Goal: Task Accomplishment & Management: Manage account settings

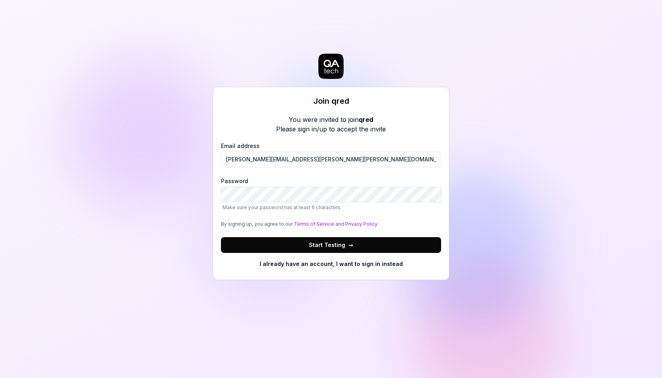
click at [173, 183] on div "Join qred You were invited to join qred Please sign in/up to accept the invite …" at bounding box center [331, 189] width 662 height 378
click at [290, 180] on label "Password Make sure your password has at least 6 characters" at bounding box center [331, 194] width 220 height 34
click at [297, 179] on label "Password Make sure your password has at least 6 characters" at bounding box center [331, 194] width 220 height 34
click at [535, 189] on div "Join qred You were invited to join qred Please sign in/up to accept the invite …" at bounding box center [331, 189] width 662 height 378
click at [370, 268] on button "I already have an account, I want to sign in instead" at bounding box center [331, 264] width 220 height 16
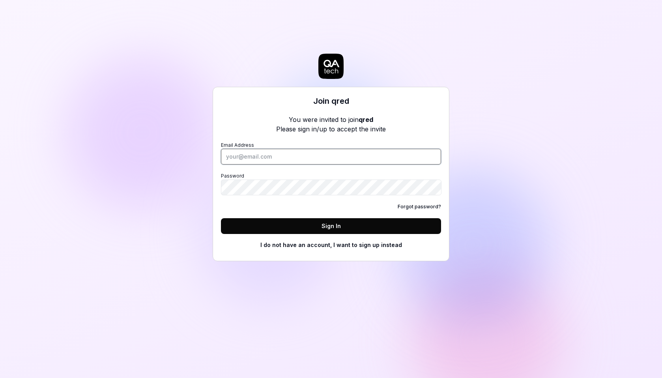
click at [348, 158] on input "Email Address" at bounding box center [331, 157] width 220 height 16
type input "[PERSON_NAME][EMAIL_ADDRESS][PERSON_NAME][PERSON_NAME][DOMAIN_NAME]"
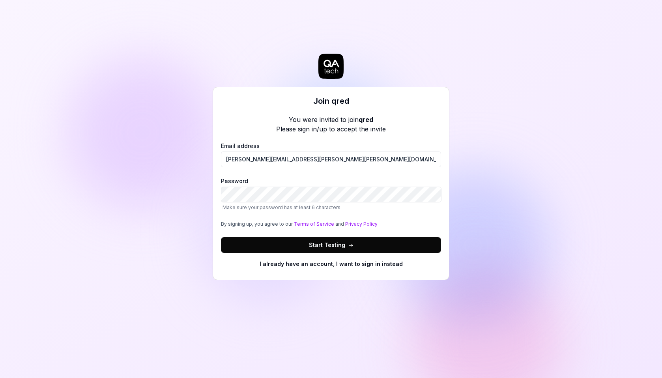
click at [379, 245] on button "Start Testing →" at bounding box center [331, 245] width 220 height 16
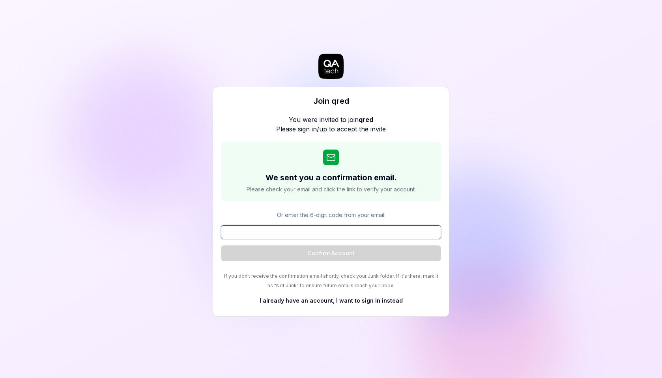
paste input "704908"
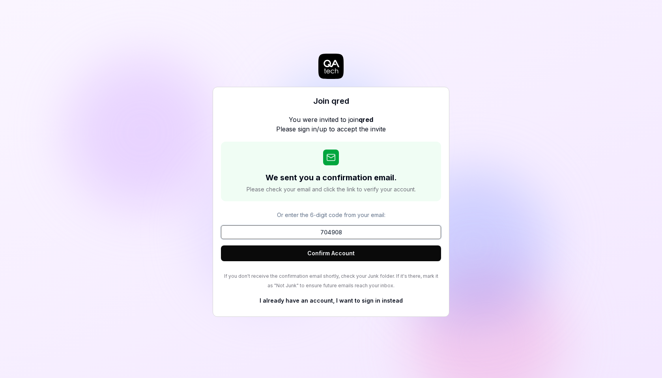
type input "704908"
click at [316, 250] on button "Confirm Account" at bounding box center [331, 253] width 220 height 16
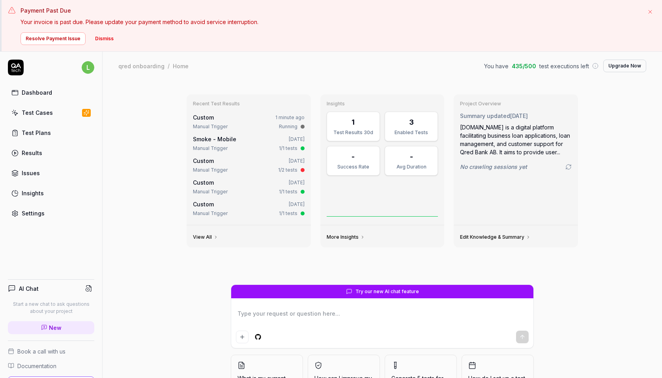
click at [646, 9] on button "button" at bounding box center [649, 11] width 11 height 11
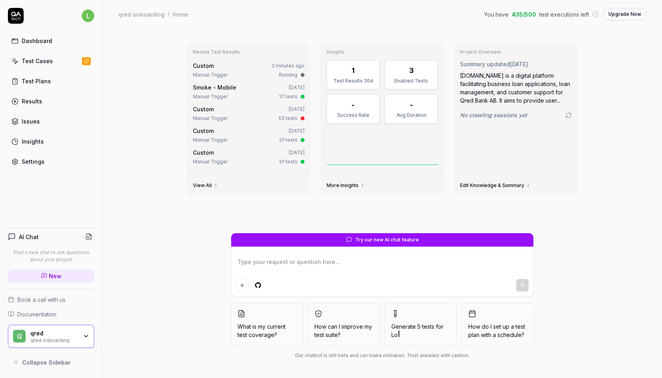
click at [153, 100] on div "Recent Test Results Custom 2 minutes ago Manual Trigger Running Smoke - Mobile …" at bounding box center [382, 202] width 559 height 349
click at [145, 130] on div "Recent Test Results Custom 3 minutes ago Manual Trigger 1/1 tests Smoke - Mobil…" at bounding box center [382, 202] width 559 height 349
click at [150, 110] on div "Recent Test Results Custom 3 minutes ago Manual Trigger 1/1 tests Smoke - Mobil…" at bounding box center [382, 202] width 559 height 349
click at [60, 38] on link "Dashboard" at bounding box center [51, 40] width 86 height 15
click at [153, 131] on div "Recent Test Results Custom 3 minutes ago Manual Trigger 1/1 tests Smoke - Mobil…" at bounding box center [382, 202] width 559 height 349
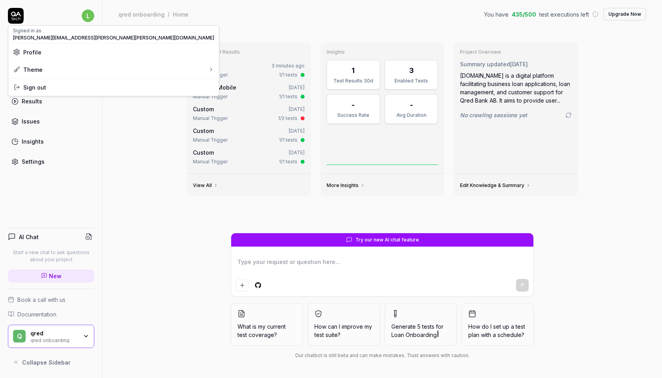
click at [86, 15] on html "l Dashboard Test Cases Test Plans Results Issues Insights Settings AI Chat Star…" at bounding box center [331, 189] width 662 height 378
click at [119, 86] on div "Dark" at bounding box center [122, 89] width 19 height 12
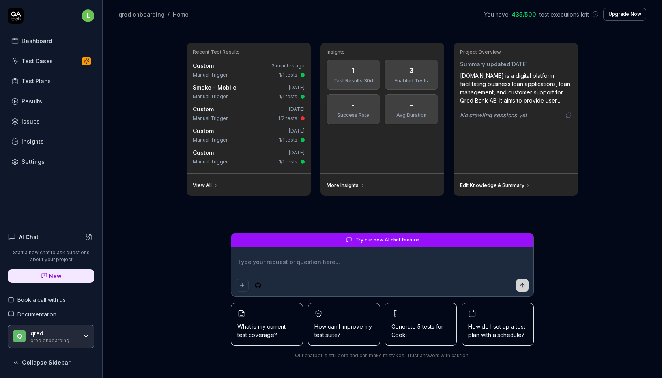
click at [126, 146] on div "Recent Test Results Custom 3 minutes ago Manual Trigger 1/1 tests Smoke - Mobil…" at bounding box center [382, 202] width 559 height 349
click at [37, 41] on div "Dashboard" at bounding box center [37, 41] width 30 height 8
click at [151, 17] on div "qred onboarding" at bounding box center [141, 14] width 46 height 8
click at [178, 13] on div "Home" at bounding box center [181, 14] width 16 height 8
click at [25, 41] on div "Dashboard" at bounding box center [37, 41] width 30 height 8
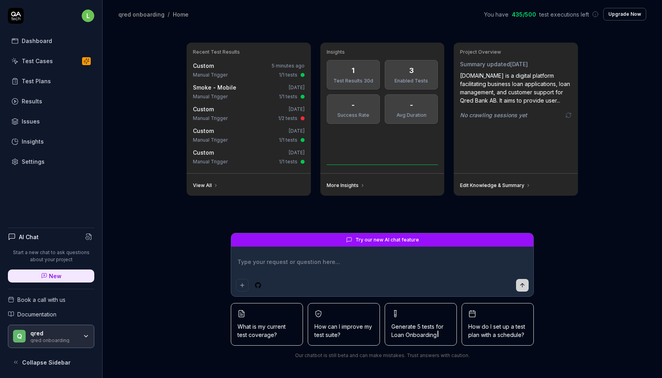
click at [32, 41] on div "Dashboard" at bounding box center [37, 41] width 30 height 8
click at [38, 165] on div "Settings" at bounding box center [33, 161] width 23 height 8
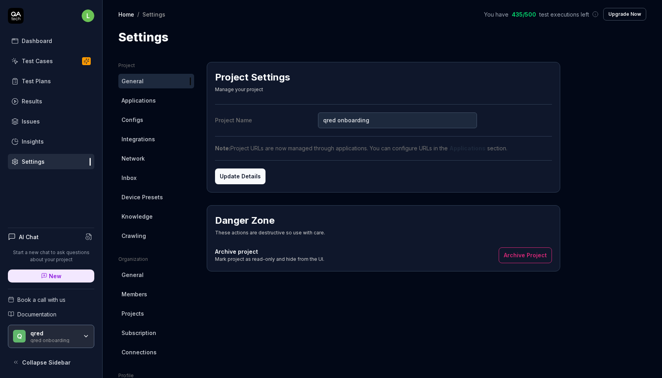
click at [147, 100] on span "Applications" at bounding box center [138, 100] width 34 height 8
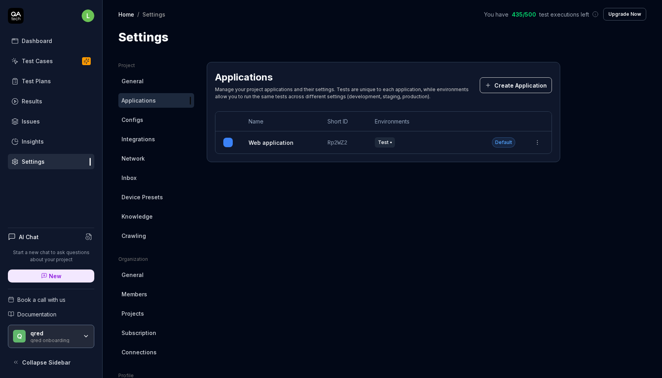
click at [145, 117] on link "Configs" at bounding box center [156, 119] width 76 height 15
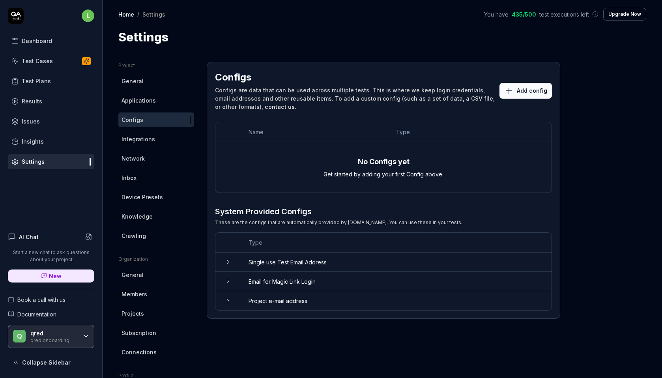
click at [144, 133] on link "Integrations" at bounding box center [156, 139] width 76 height 15
click at [143, 160] on span "Network" at bounding box center [132, 158] width 23 height 8
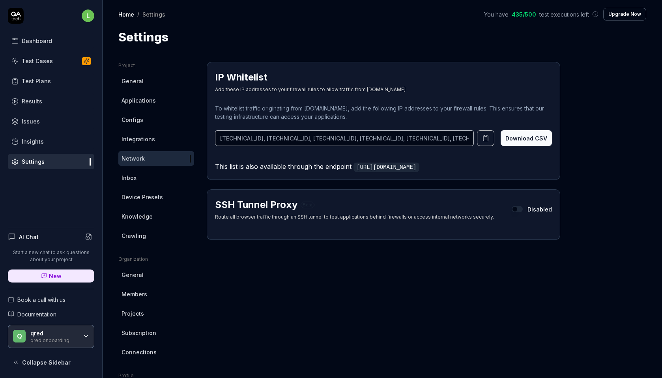
scroll to position [13, 0]
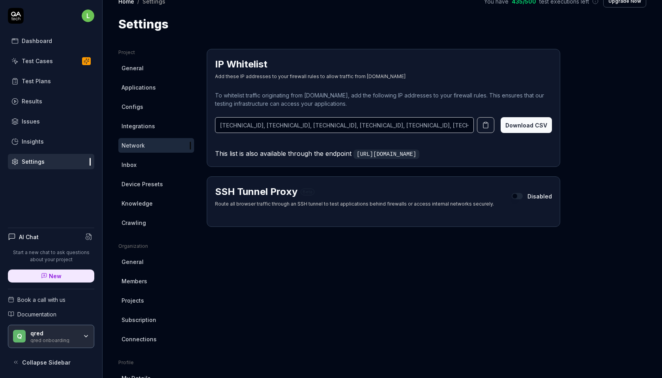
click at [142, 222] on span "Crawling" at bounding box center [133, 223] width 24 height 8
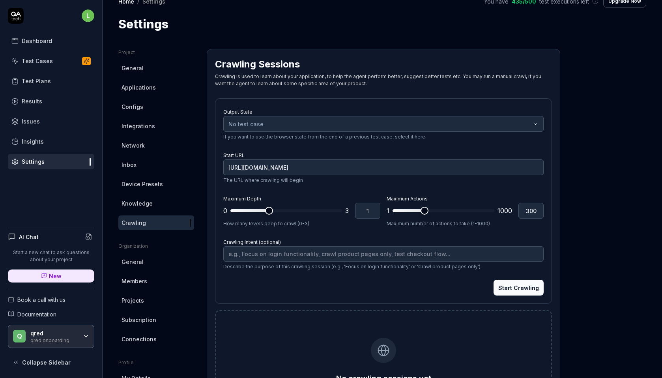
click at [148, 107] on link "Configs" at bounding box center [156, 106] width 76 height 15
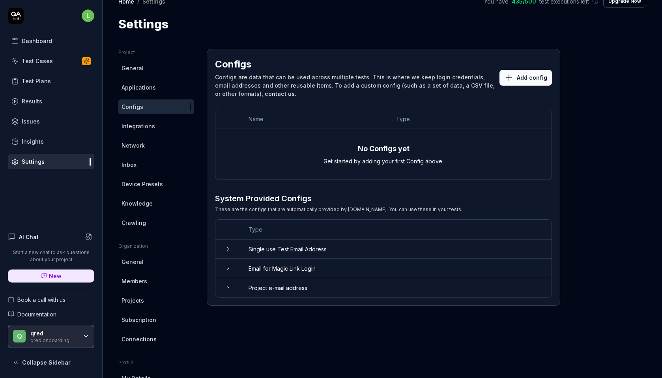
scroll to position [44, 0]
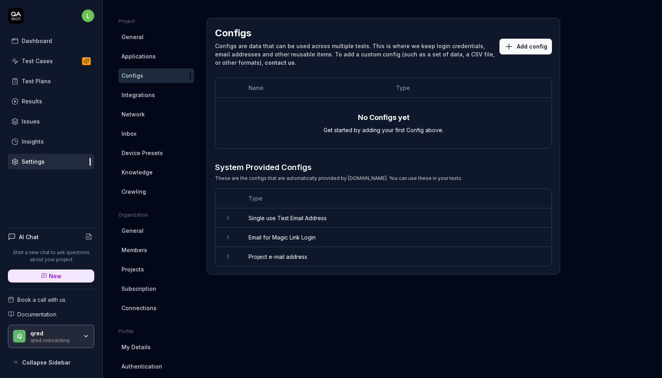
click at [226, 217] on icon at bounding box center [228, 218] width 6 height 6
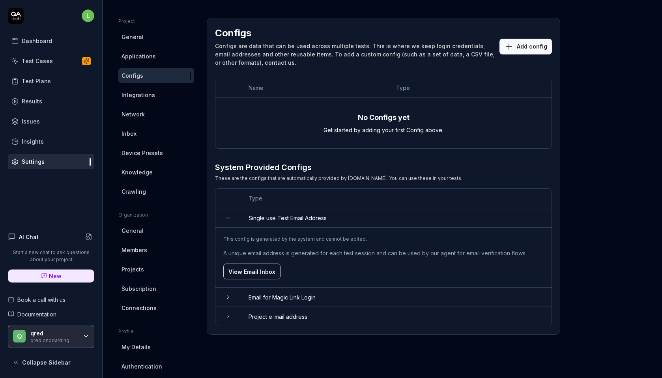
click at [224, 288] on td at bounding box center [227, 297] width 25 height 19
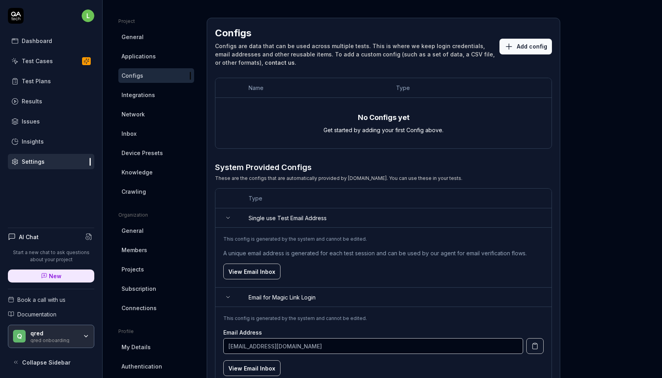
scroll to position [94, 0]
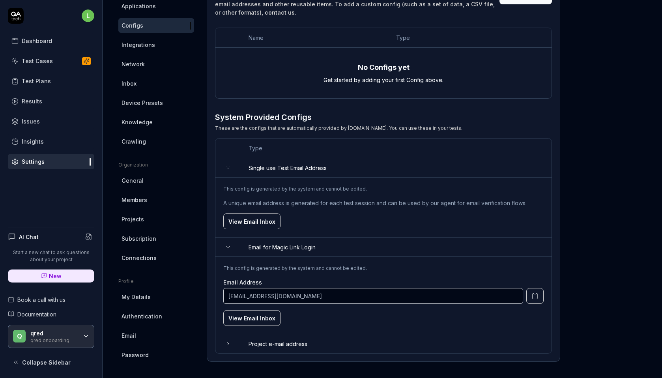
click at [224, 331] on td "This config is generated by the system and cannot be edited. Email Address magi…" at bounding box center [383, 295] width 336 height 77
click at [224, 337] on td at bounding box center [227, 343] width 25 height 19
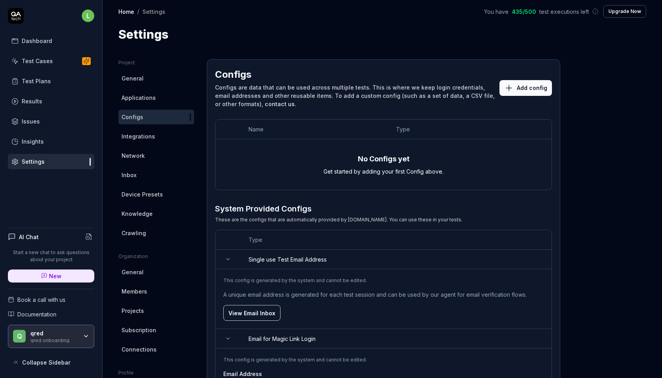
scroll to position [0, 0]
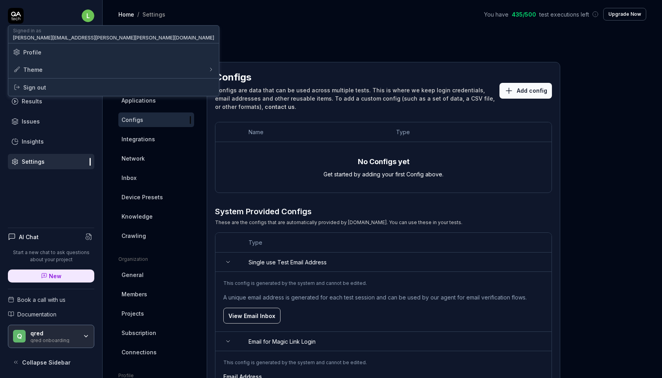
click at [92, 17] on html "l Dashboard Test Cases Test Plans Results Issues Insights Settings AI Chat Star…" at bounding box center [331, 189] width 662 height 378
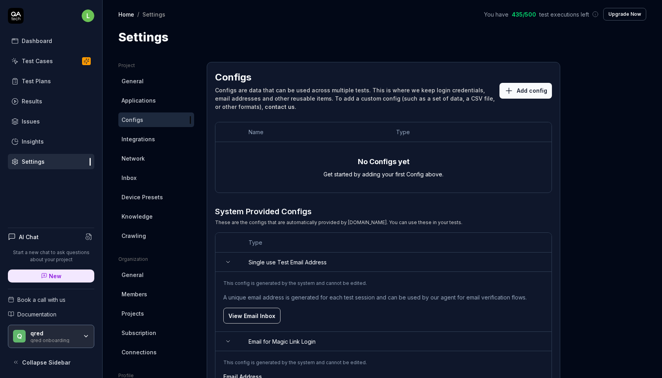
click at [192, 22] on html "l Dashboard Test Cases Test Plans Results Issues Insights Settings AI Chat Star…" at bounding box center [331, 189] width 662 height 378
click at [51, 66] on link "Test Cases" at bounding box center [51, 60] width 86 height 15
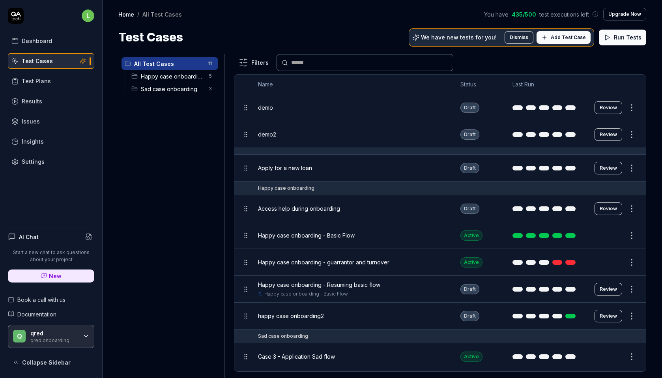
click at [42, 43] on div "Dashboard" at bounding box center [37, 41] width 30 height 8
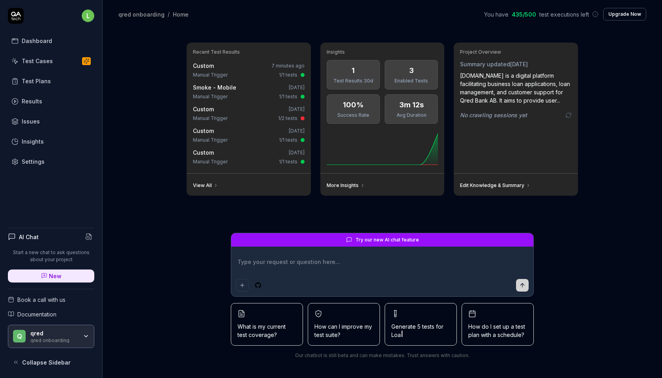
click at [44, 159] on link "Settings" at bounding box center [51, 161] width 86 height 15
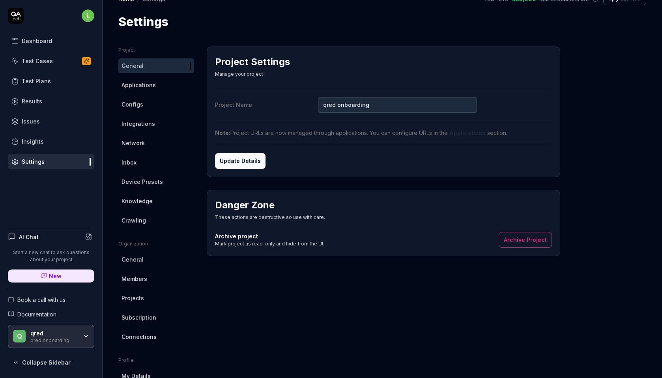
scroll to position [19, 0]
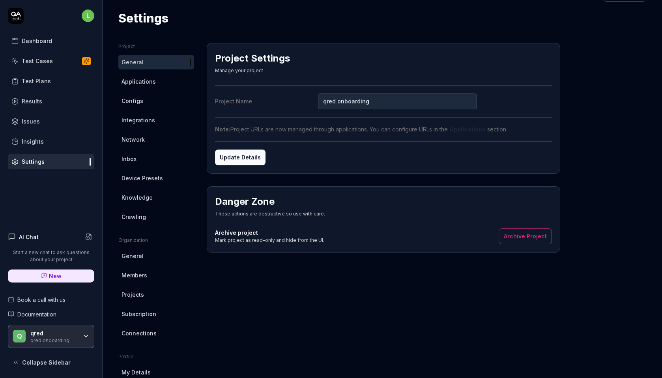
click at [145, 208] on ul "Project General Applications Configs Integrations Network Inbox Device Presets …" at bounding box center [156, 133] width 76 height 181
click at [144, 211] on link "Crawling" at bounding box center [156, 216] width 76 height 15
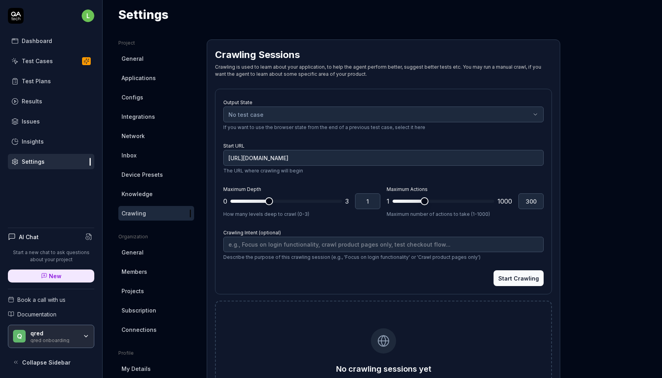
scroll to position [20, 0]
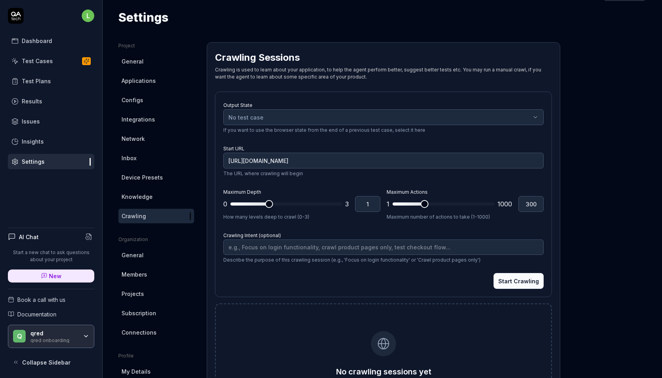
type textarea "*"
